Goal: Task Accomplishment & Management: Complete application form

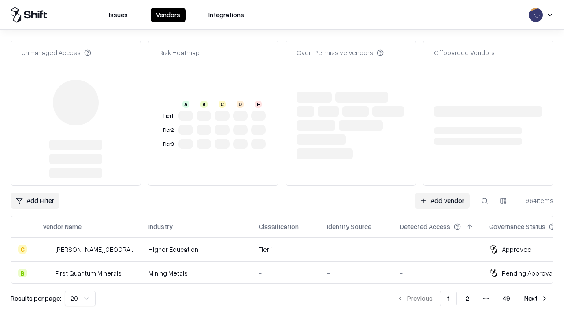
click at [442, 193] on link "Add Vendor" at bounding box center [442, 201] width 55 height 16
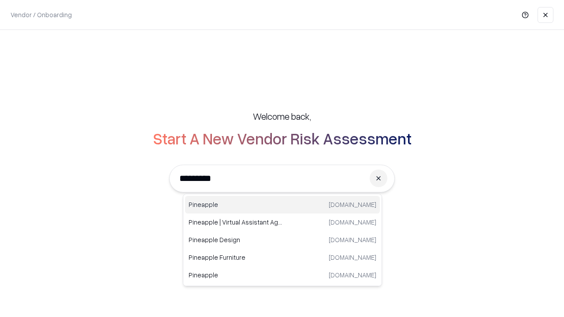
click at [282, 205] on div "Pineapple [DOMAIN_NAME]" at bounding box center [282, 205] width 195 height 18
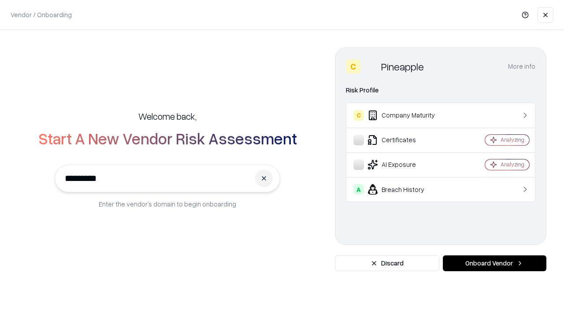
type input "*********"
click at [494, 263] on button "Onboard Vendor" at bounding box center [495, 264] width 104 height 16
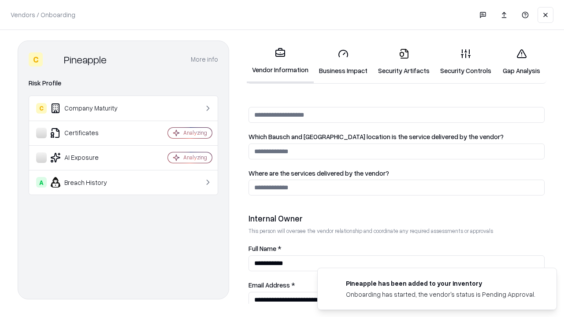
scroll to position [456, 0]
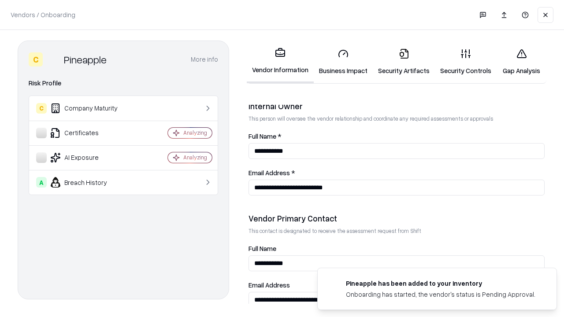
click at [343, 62] on link "Business Impact" at bounding box center [343, 61] width 59 height 41
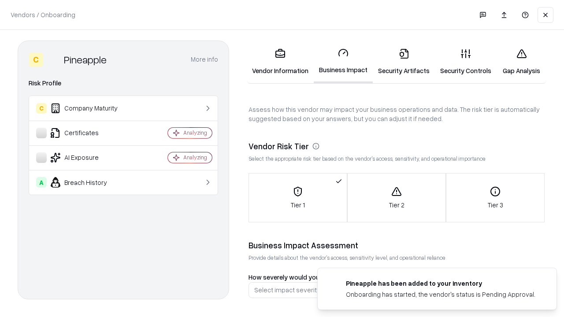
click at [521, 62] on link "Gap Analysis" at bounding box center [522, 61] width 50 height 41
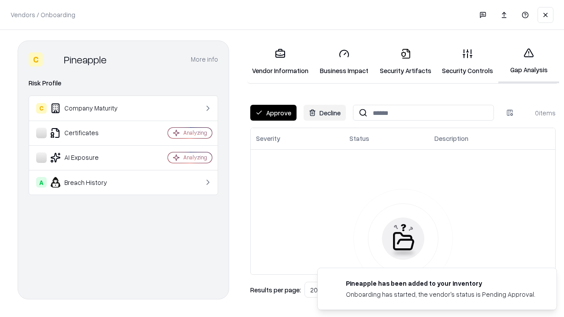
click at [273, 113] on button "Approve" at bounding box center [273, 113] width 46 height 16
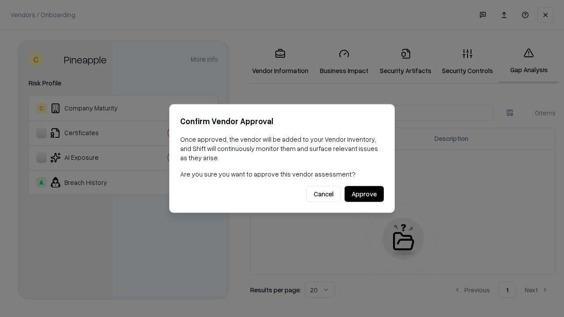
click at [364, 194] on button "Approve" at bounding box center [364, 194] width 39 height 16
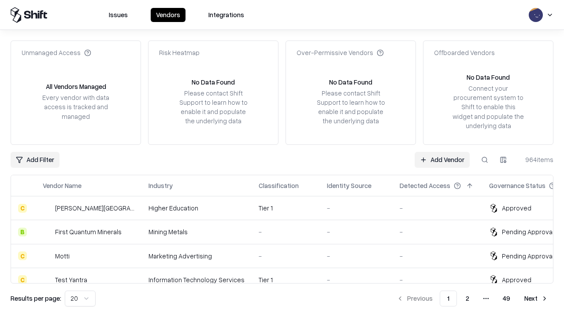
type input "*********"
click at [442, 159] on link "Add Vendor" at bounding box center [442, 160] width 55 height 16
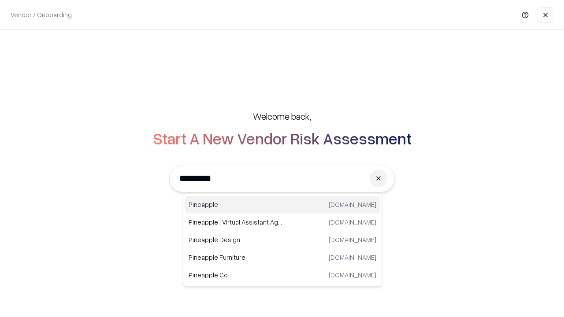
click at [282, 205] on div "Pineapple [DOMAIN_NAME]" at bounding box center [282, 205] width 195 height 18
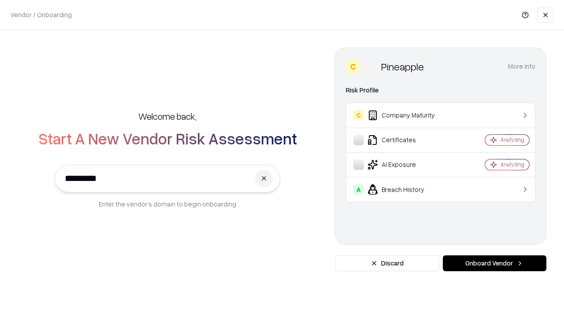
type input "*********"
click at [494, 263] on button "Onboard Vendor" at bounding box center [495, 264] width 104 height 16
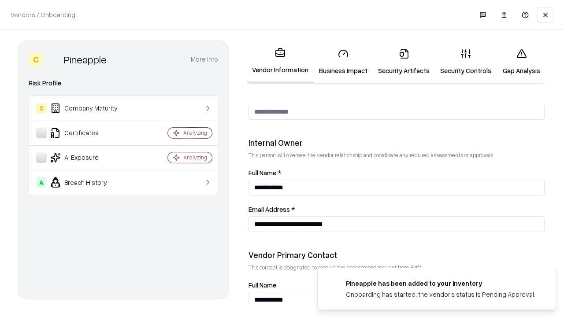
scroll to position [456, 0]
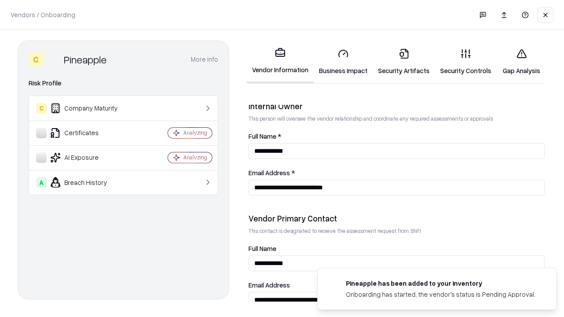
click at [521, 62] on link "Gap Analysis" at bounding box center [522, 61] width 50 height 41
